Goal: Task Accomplishment & Management: Complete application form

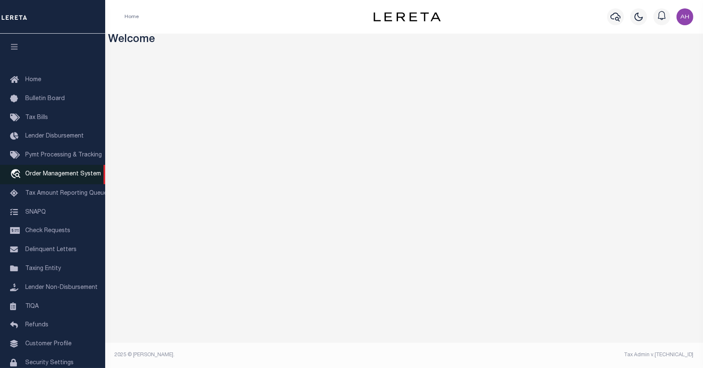
click at [44, 174] on span "Order Management System" at bounding box center [63, 174] width 76 height 6
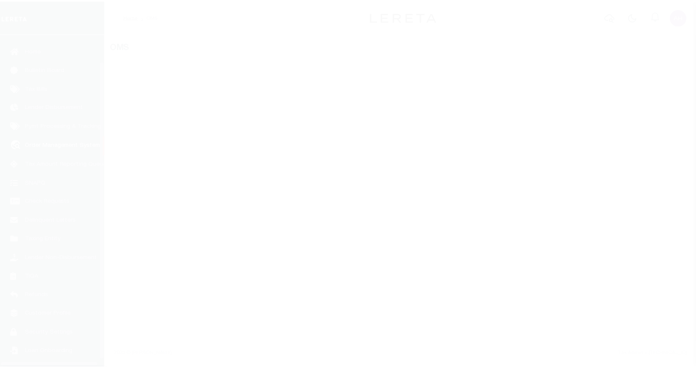
scroll to position [37, 0]
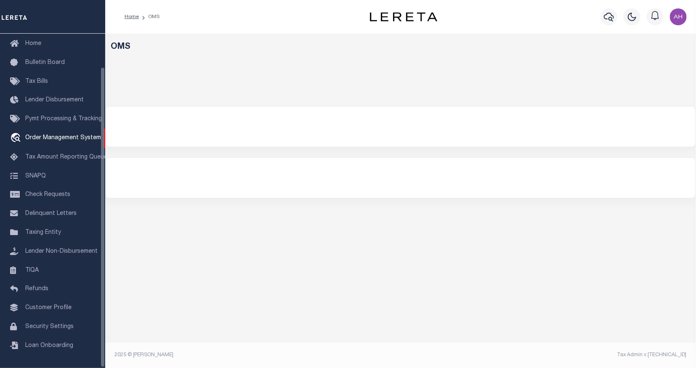
select select
select select "200"
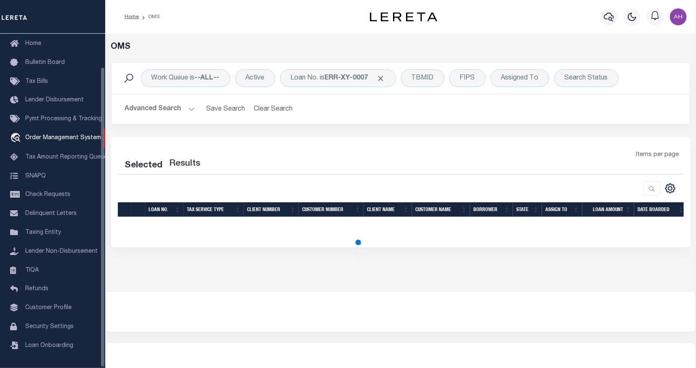
select select "200"
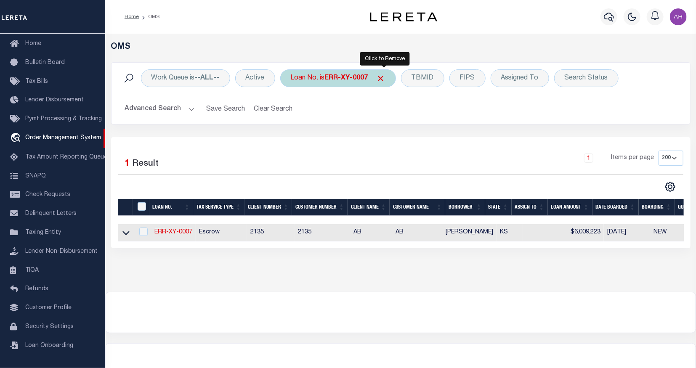
click at [385, 77] on span "Click to Remove" at bounding box center [380, 78] width 9 height 9
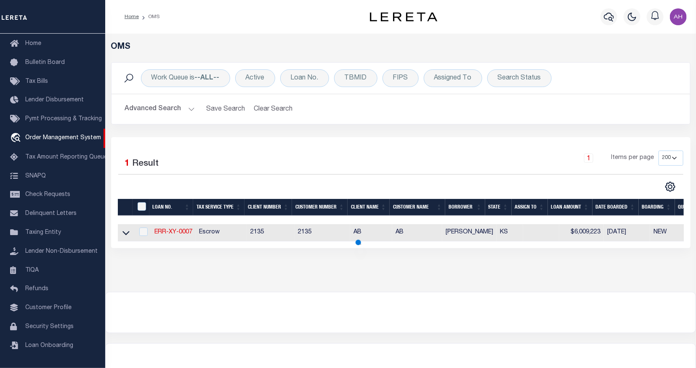
click at [154, 111] on button "Advanced Search" at bounding box center [160, 109] width 70 height 16
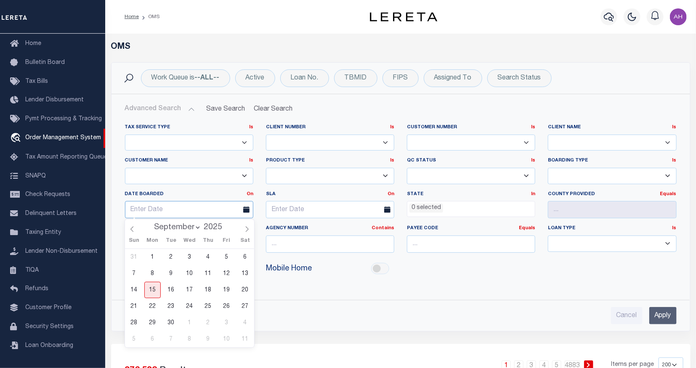
click at [169, 207] on input "text" at bounding box center [189, 209] width 128 height 17
click at [154, 290] on span "15" at bounding box center [152, 290] width 16 height 16
type input "[DATE]"
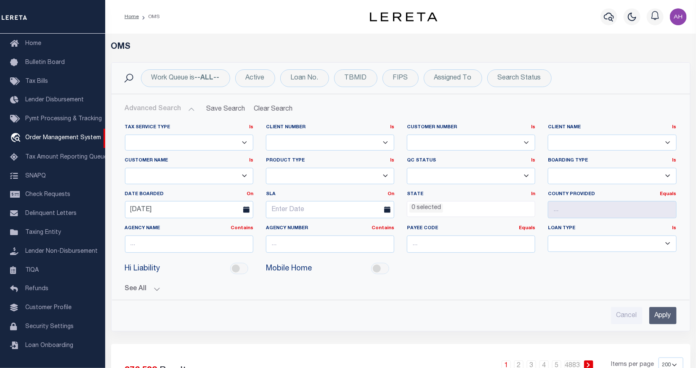
click at [669, 316] on input "Apply" at bounding box center [662, 315] width 27 height 17
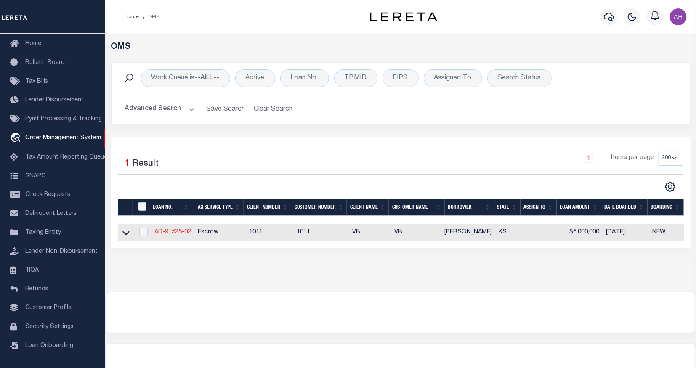
click at [186, 231] on link "AD-91525-02" at bounding box center [172, 232] width 37 height 6
type input "AD-91525-02"
type input "[PERSON_NAME]"
select select
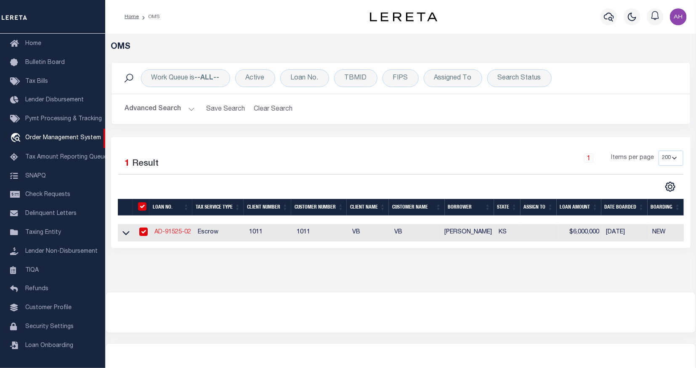
type input "[STREET_ADDRESS]"
type input "WICHITA KS 67226-2244"
type input "[DATE]"
select select "10"
select select "Escrow"
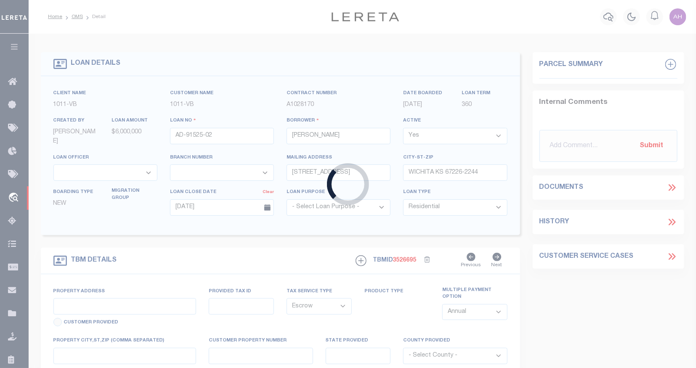
type input "[STREET_ADDRESS]"
type input "WICHITA KS 67226-2244"
type input "KS"
select select "2"
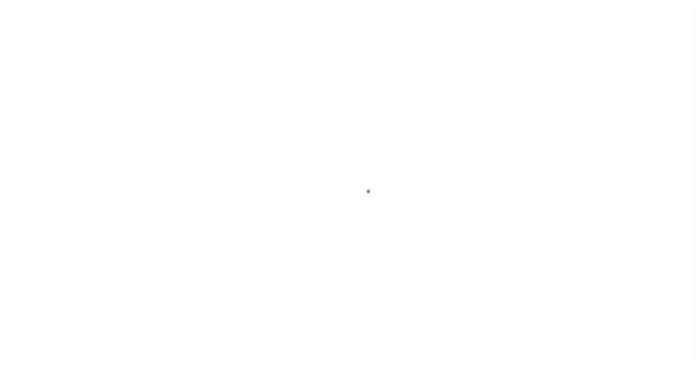
select select "10"
select select "Escrow"
select select "2"
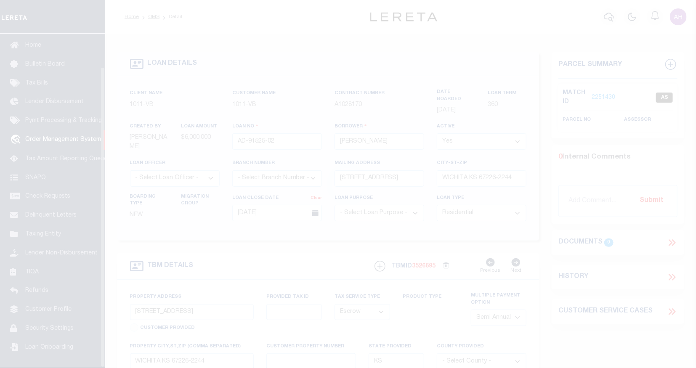
scroll to position [37, 0]
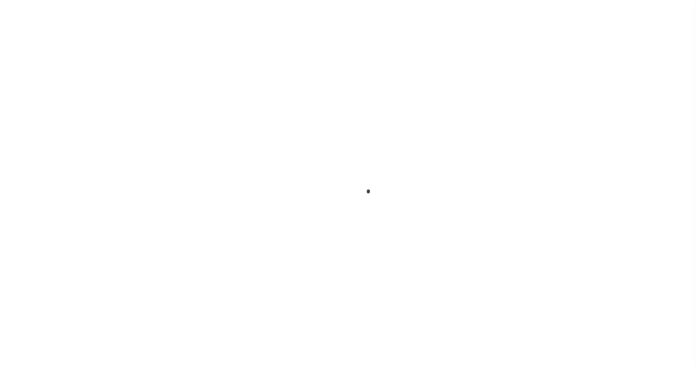
select select "10"
select select "Escrow"
type input "[STREET_ADDRESS]"
type input "WICHITA KS 67226-2244"
type input "KS"
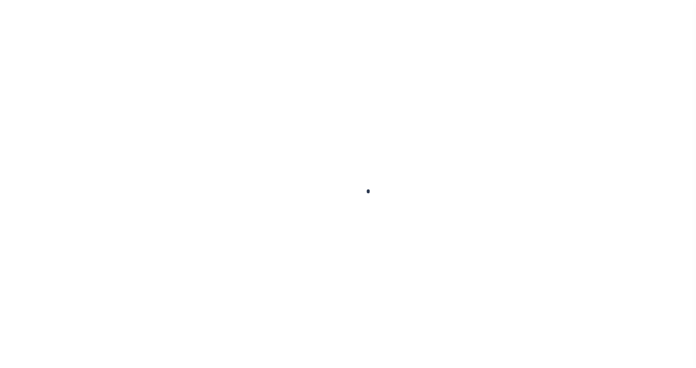
select select "2"
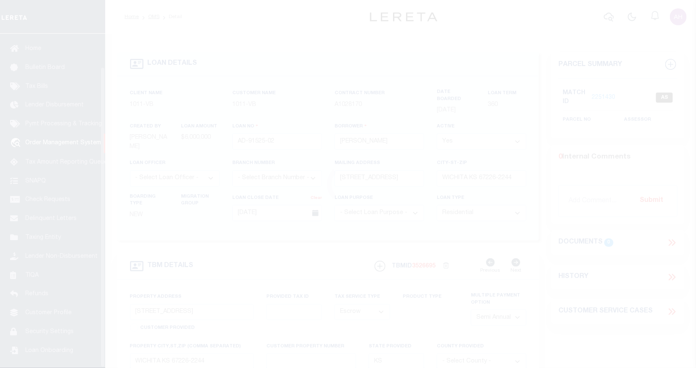
scroll to position [37, 0]
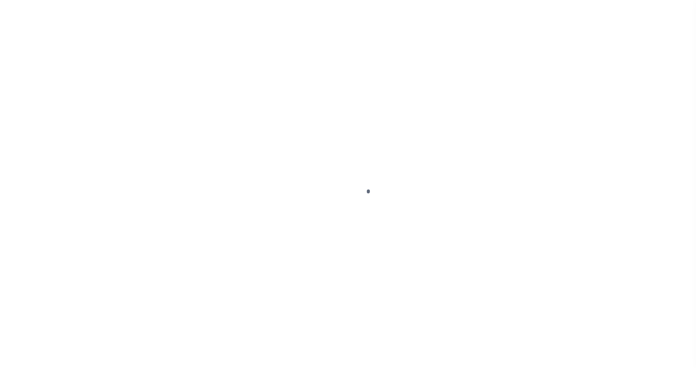
select select "10"
select select "Escrow"
select select "2"
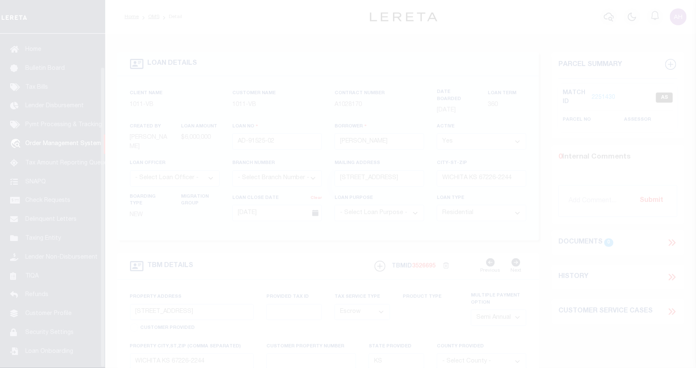
scroll to position [37, 0]
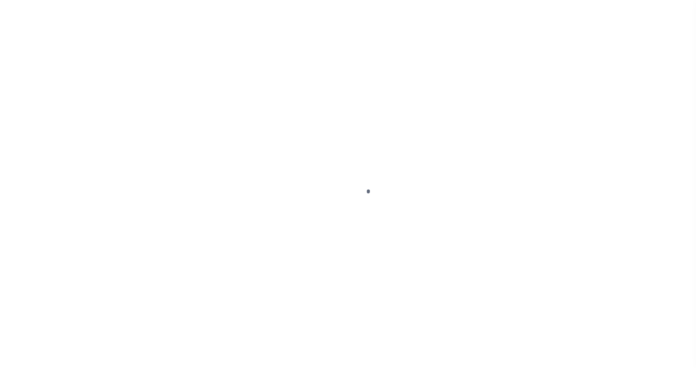
select select "10"
select select "Escrow"
select select "2"
select select "10"
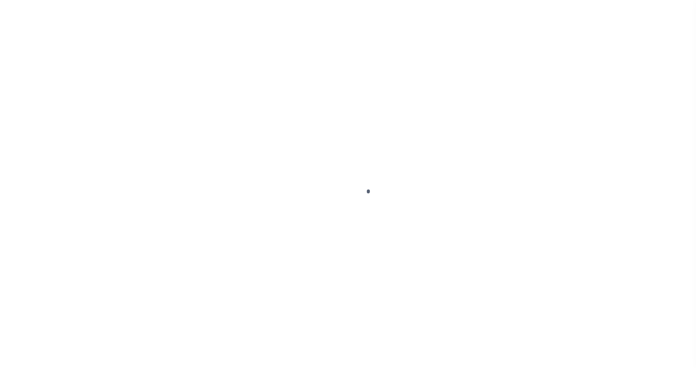
select select "Escrow"
select select "2"
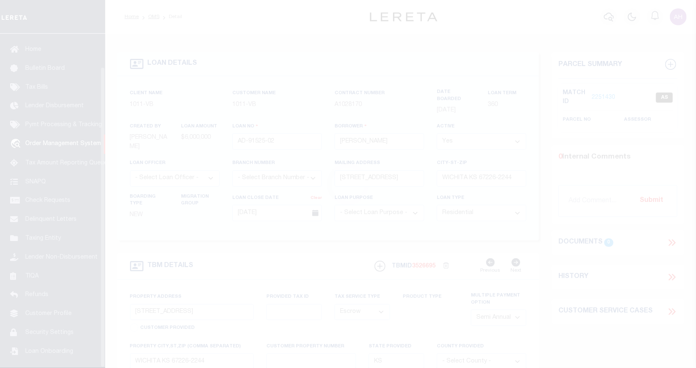
scroll to position [37, 0]
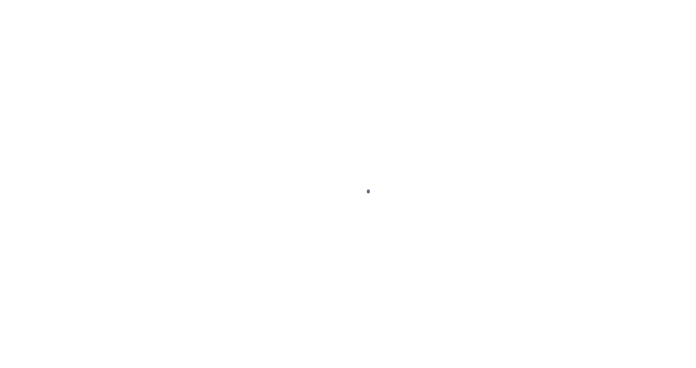
select select "10"
select select "Escrow"
select select "2"
select select "10"
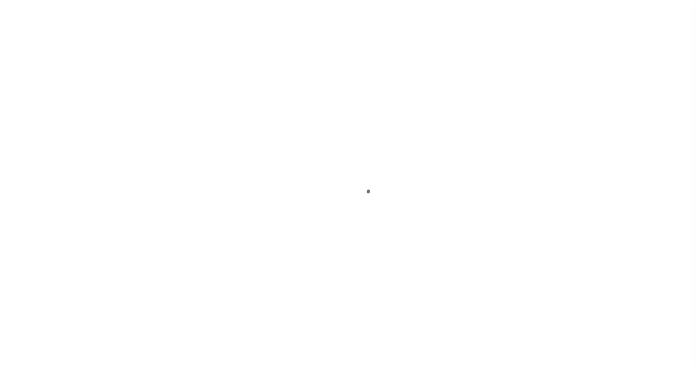
select select "Escrow"
select select "2"
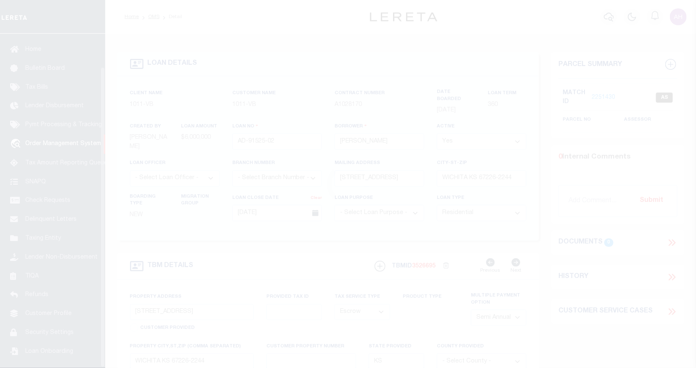
scroll to position [37, 0]
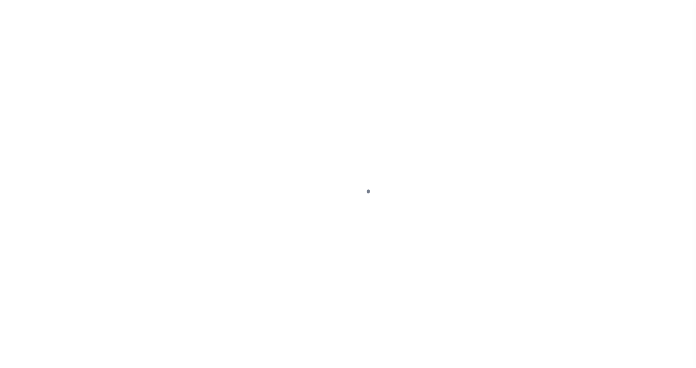
select select "10"
select select "Escrow"
select select "2"
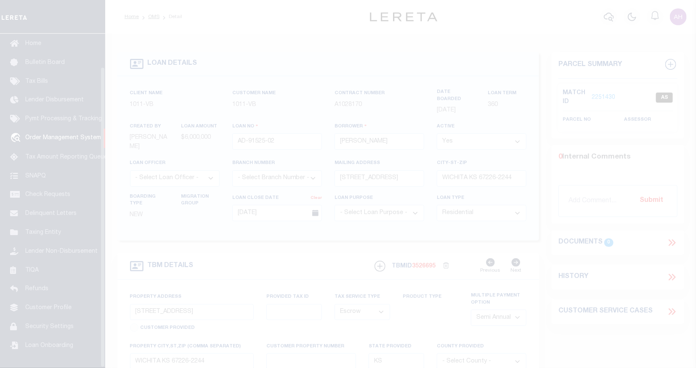
scroll to position [37, 0]
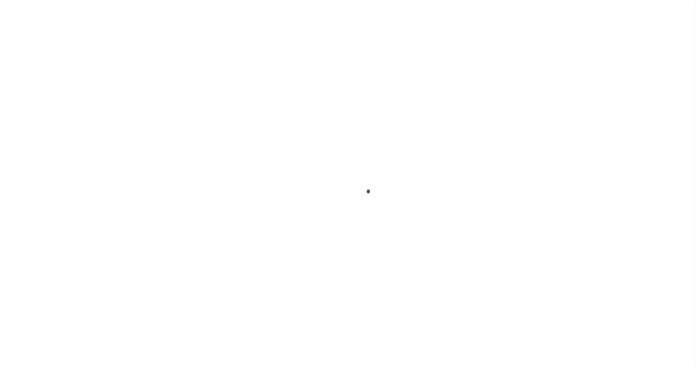
select select "10"
select select "Escrow"
select select "2"
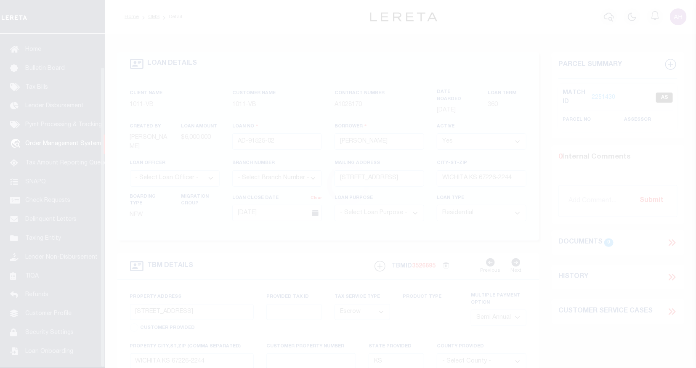
scroll to position [37, 0]
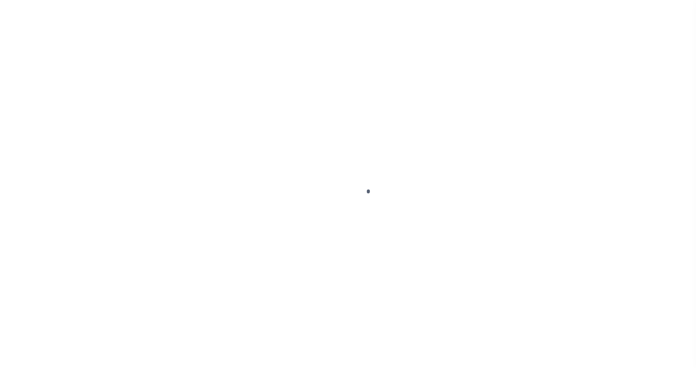
select select "10"
select select "Escrow"
select select "2"
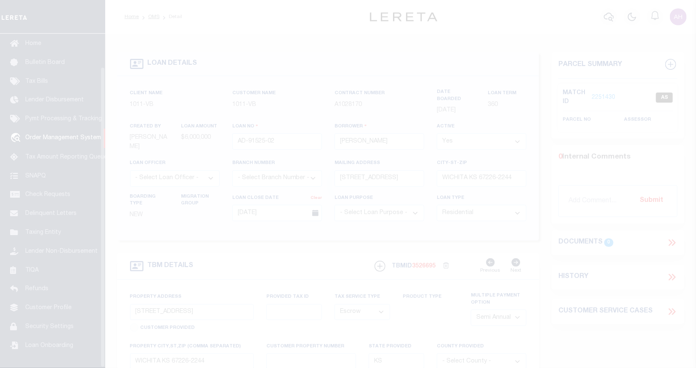
scroll to position [37, 0]
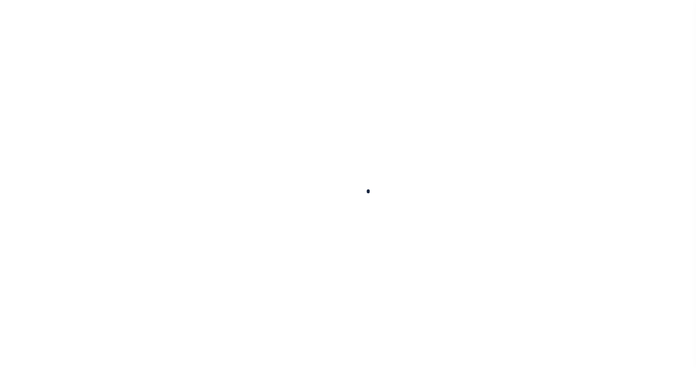
type input "AD-91525-02"
type input "[PERSON_NAME]"
select select
type input "[STREET_ADDRESS]"
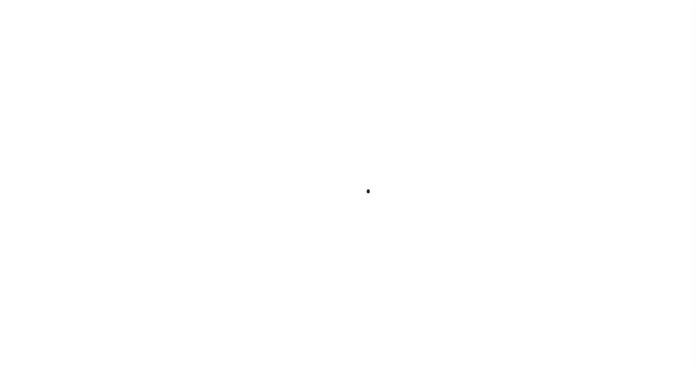
type input "WICHITA KS 67226-2244"
type input "[DATE]"
select select "10"
select select "Escrow"
type input "[STREET_ADDRESS]"
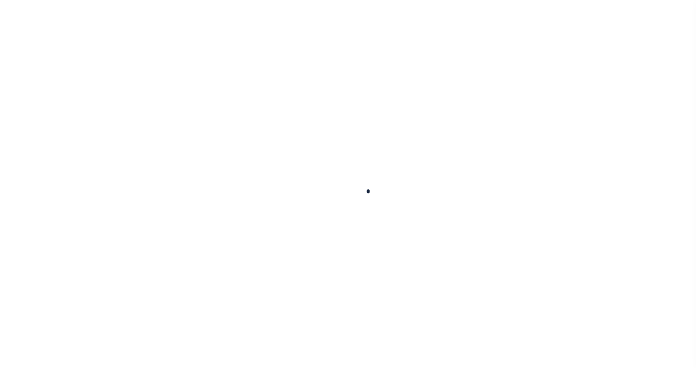
type input "WICHITA KS 67226-2244"
type input "KS"
select select "2"
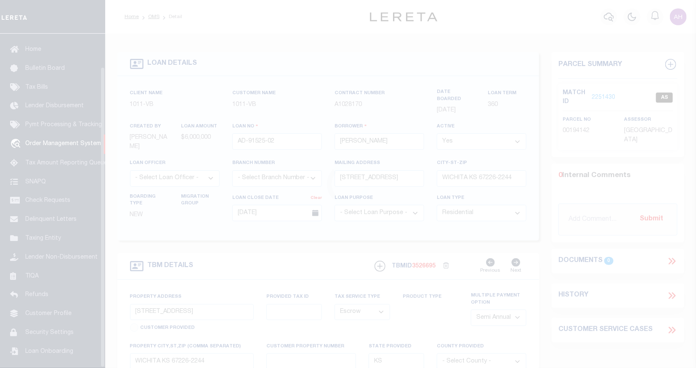
scroll to position [37, 0]
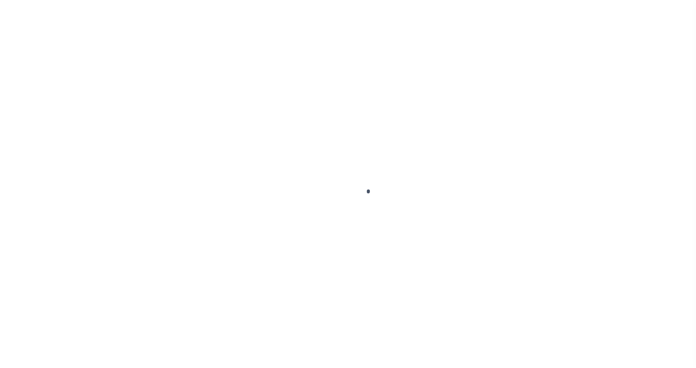
select select "10"
select select "Escrow"
select select "2"
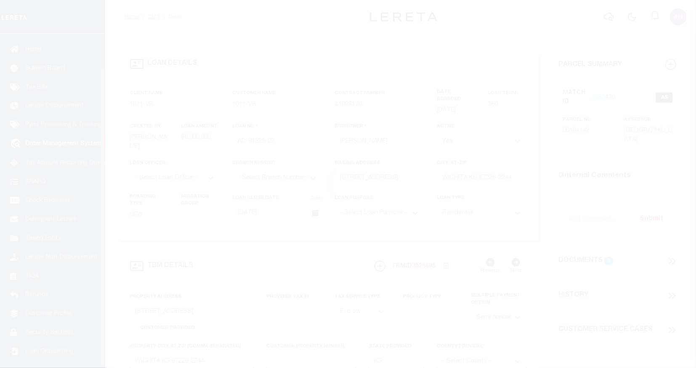
scroll to position [37, 0]
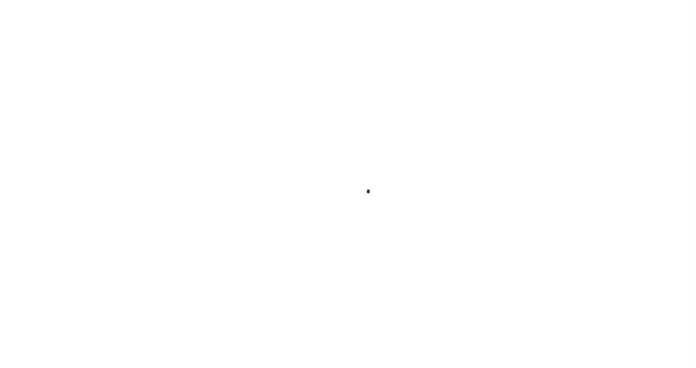
select select "10"
select select "Escrow"
type input "[STREET_ADDRESS]"
type input "WICHITA KS 67226-2244"
type input "KS"
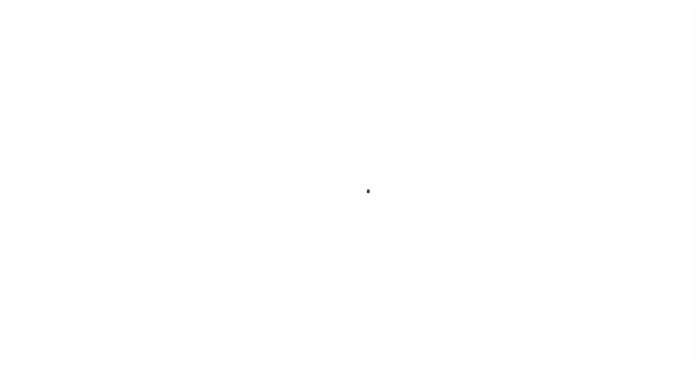
select select "2"
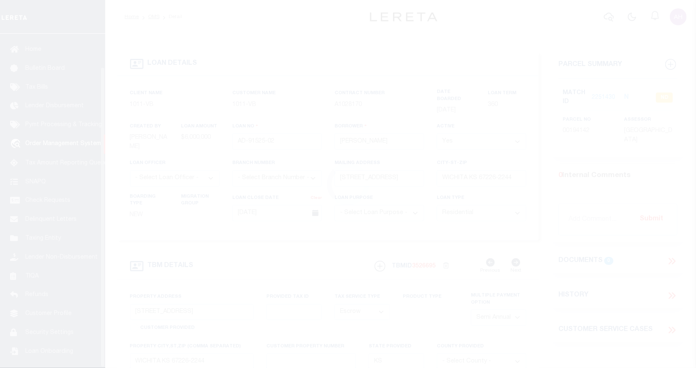
scroll to position [37, 0]
